Goal: Task Accomplishment & Management: Manage account settings

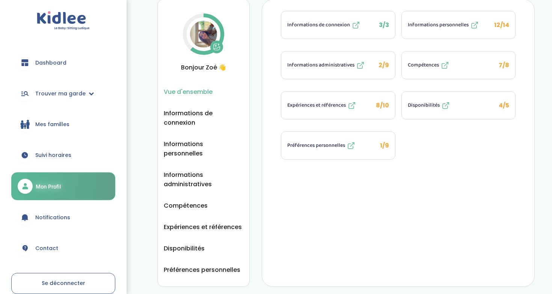
scroll to position [80, 0]
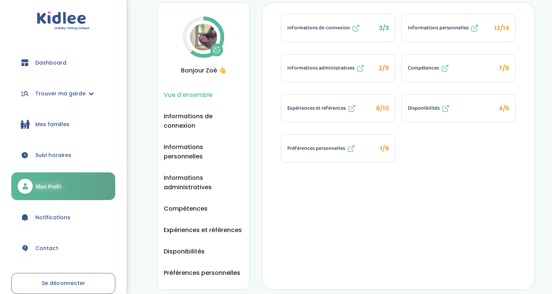
click at [443, 108] on icon at bounding box center [445, 108] width 9 height 9
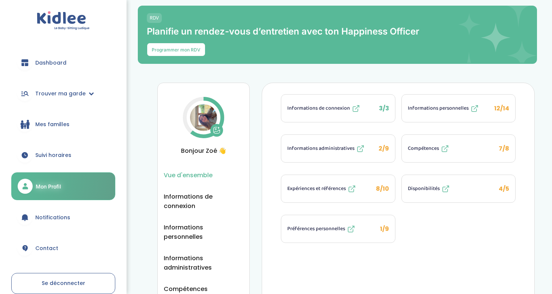
scroll to position [0, 0]
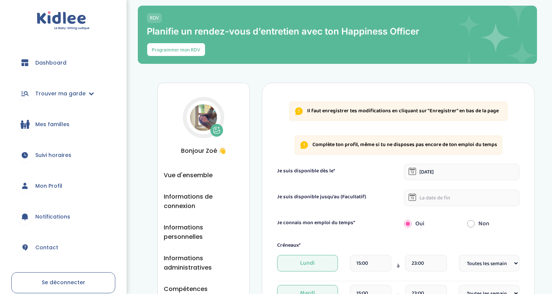
select select "1"
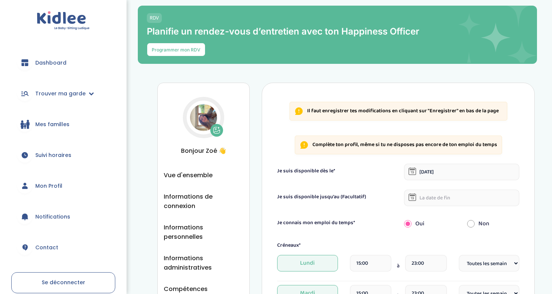
select select "1"
